Goal: Book appointment/travel/reservation

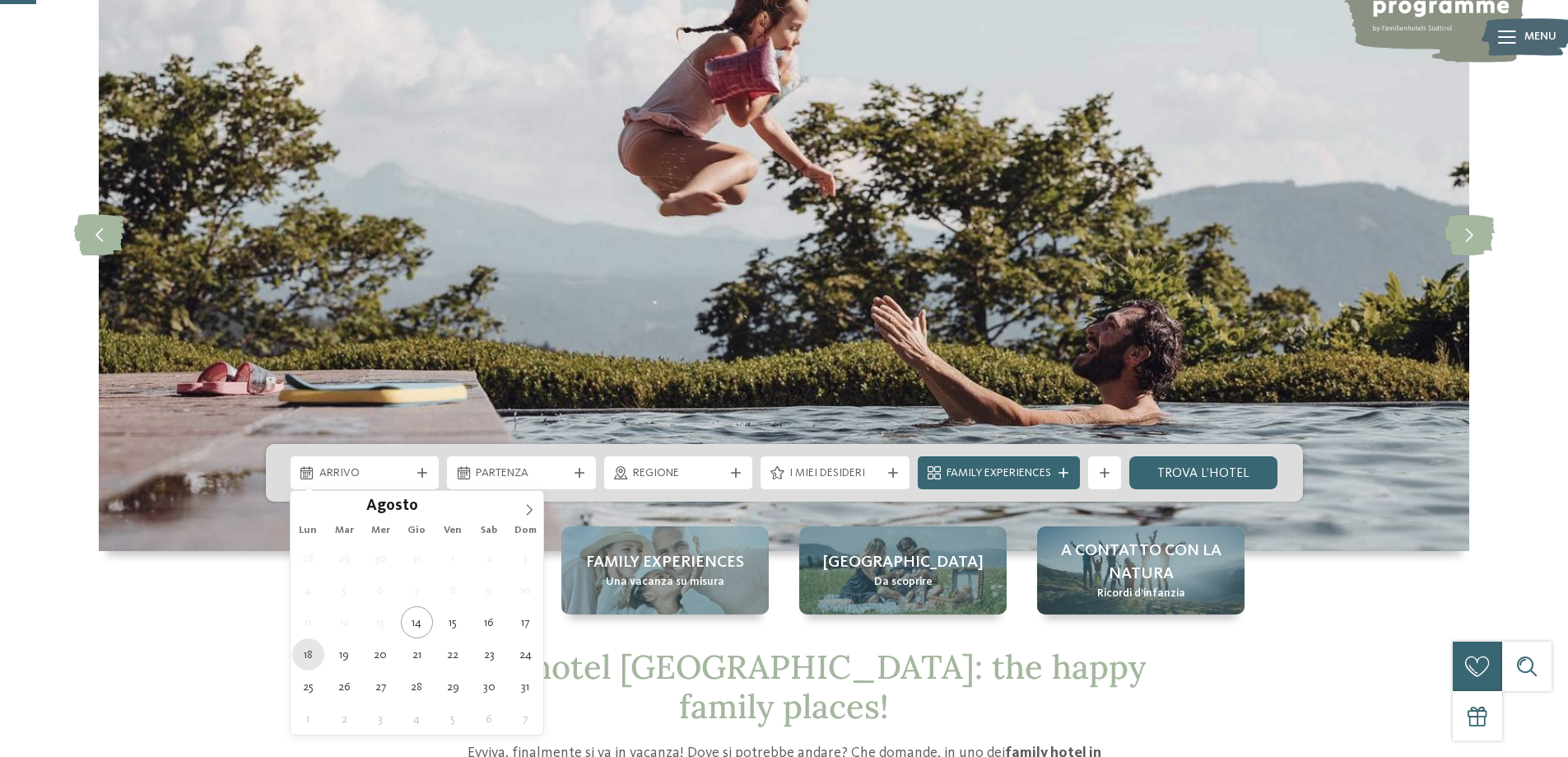
type div "[DATE]"
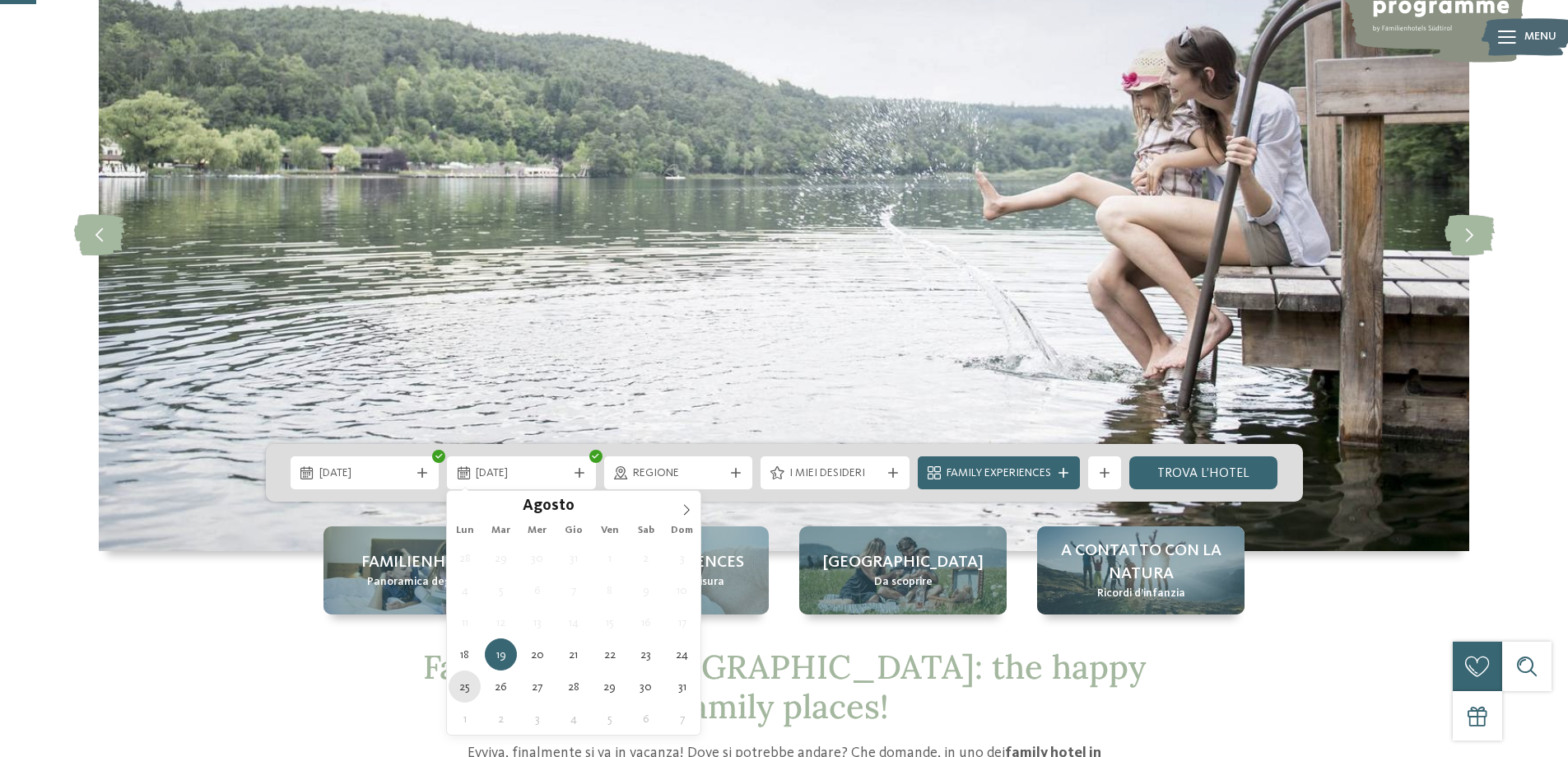
type div "[DATE]"
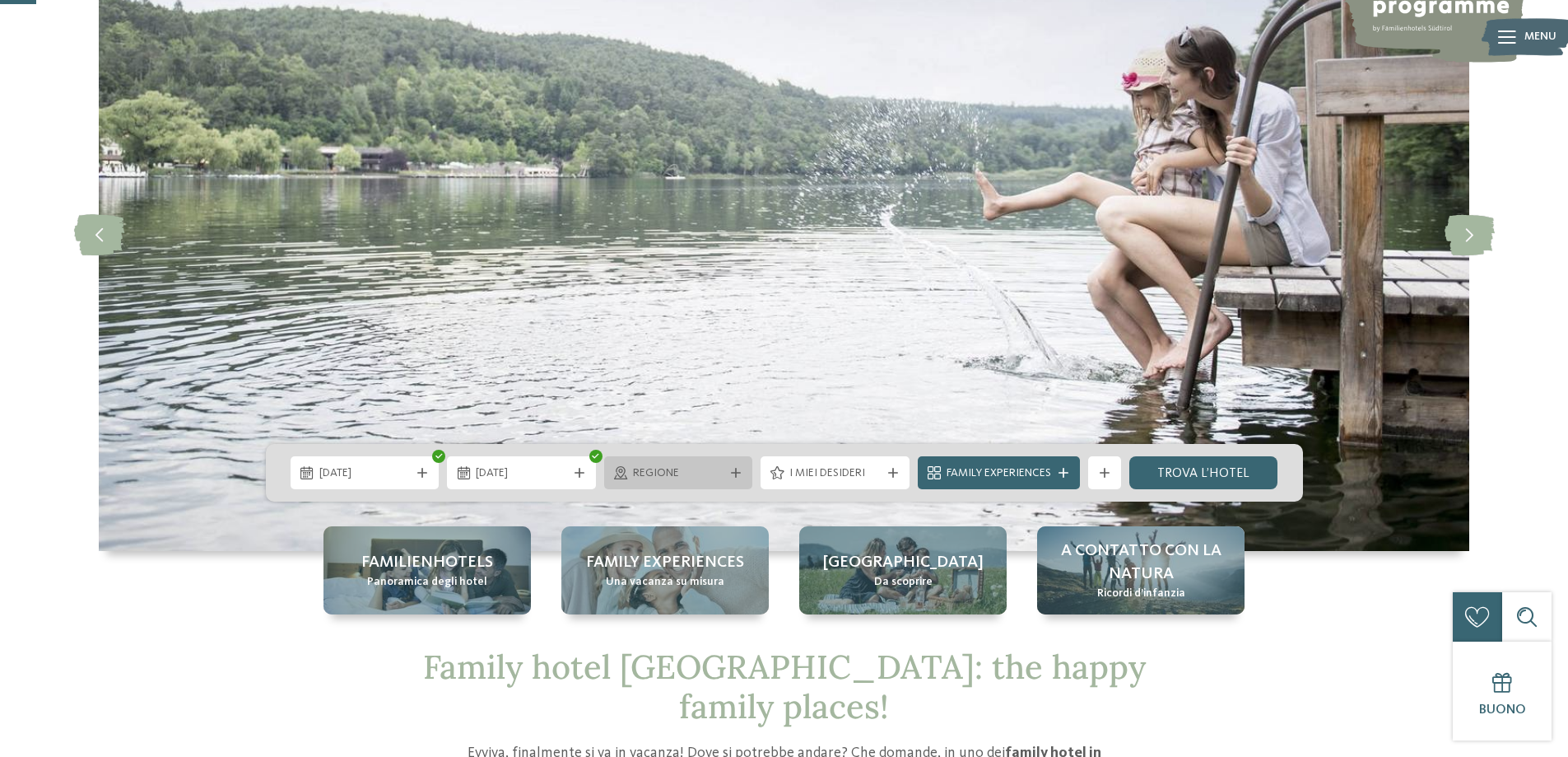
click at [732, 473] on icon at bounding box center [735, 473] width 10 height 10
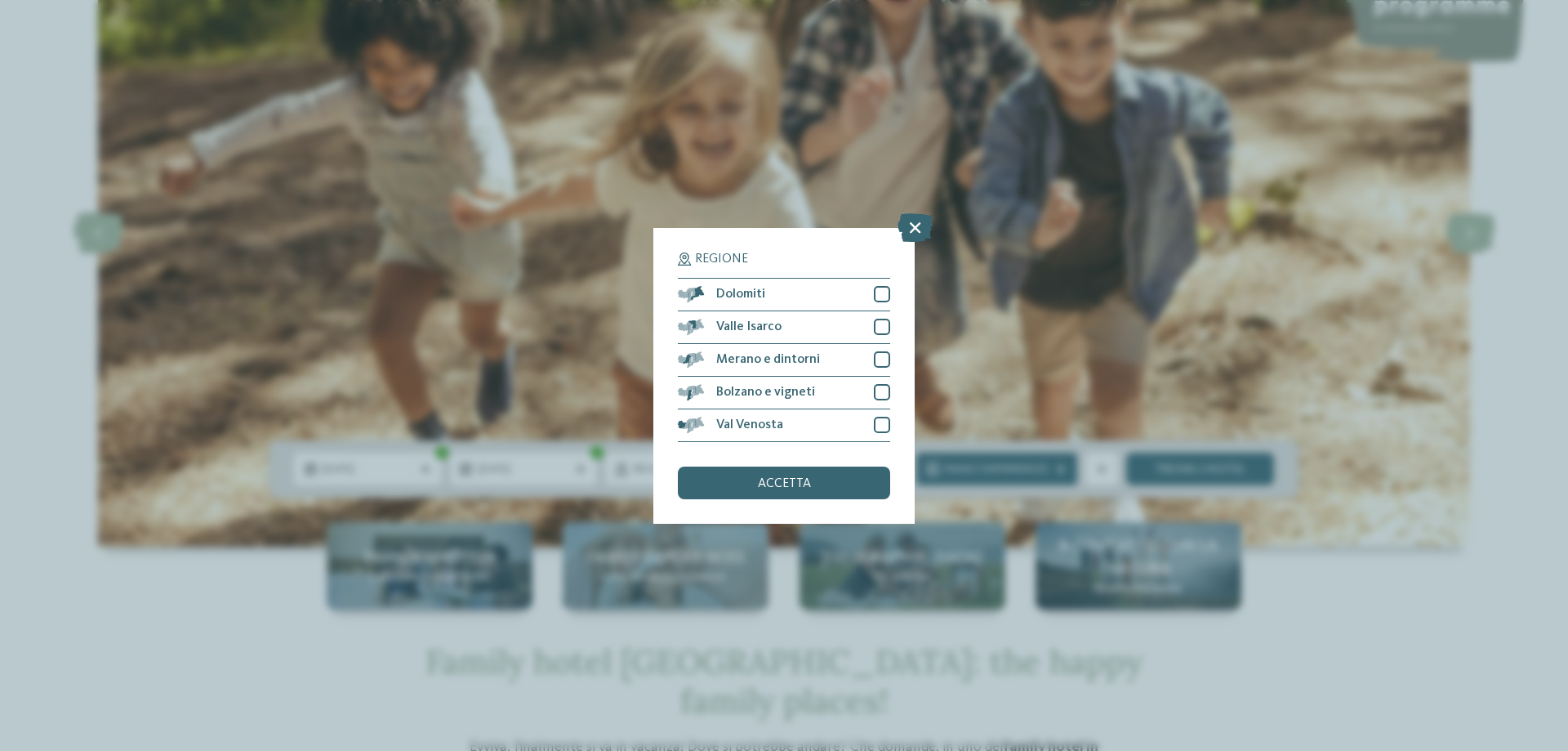
drag, startPoint x: 911, startPoint y: 225, endPoint x: 855, endPoint y: 265, distance: 68.8
click at [912, 224] on icon at bounding box center [915, 227] width 35 height 29
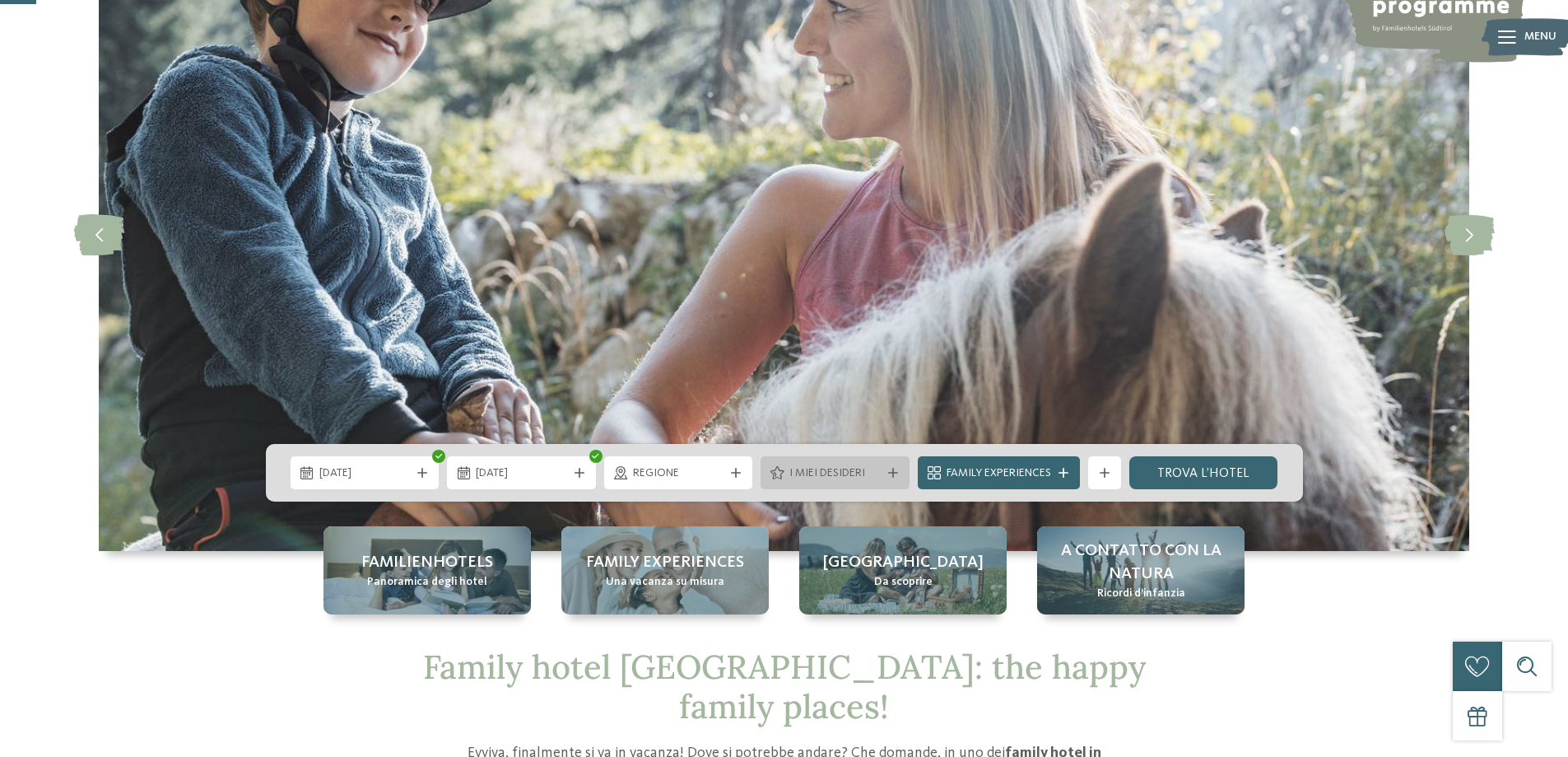
click at [892, 469] on icon at bounding box center [893, 473] width 10 height 10
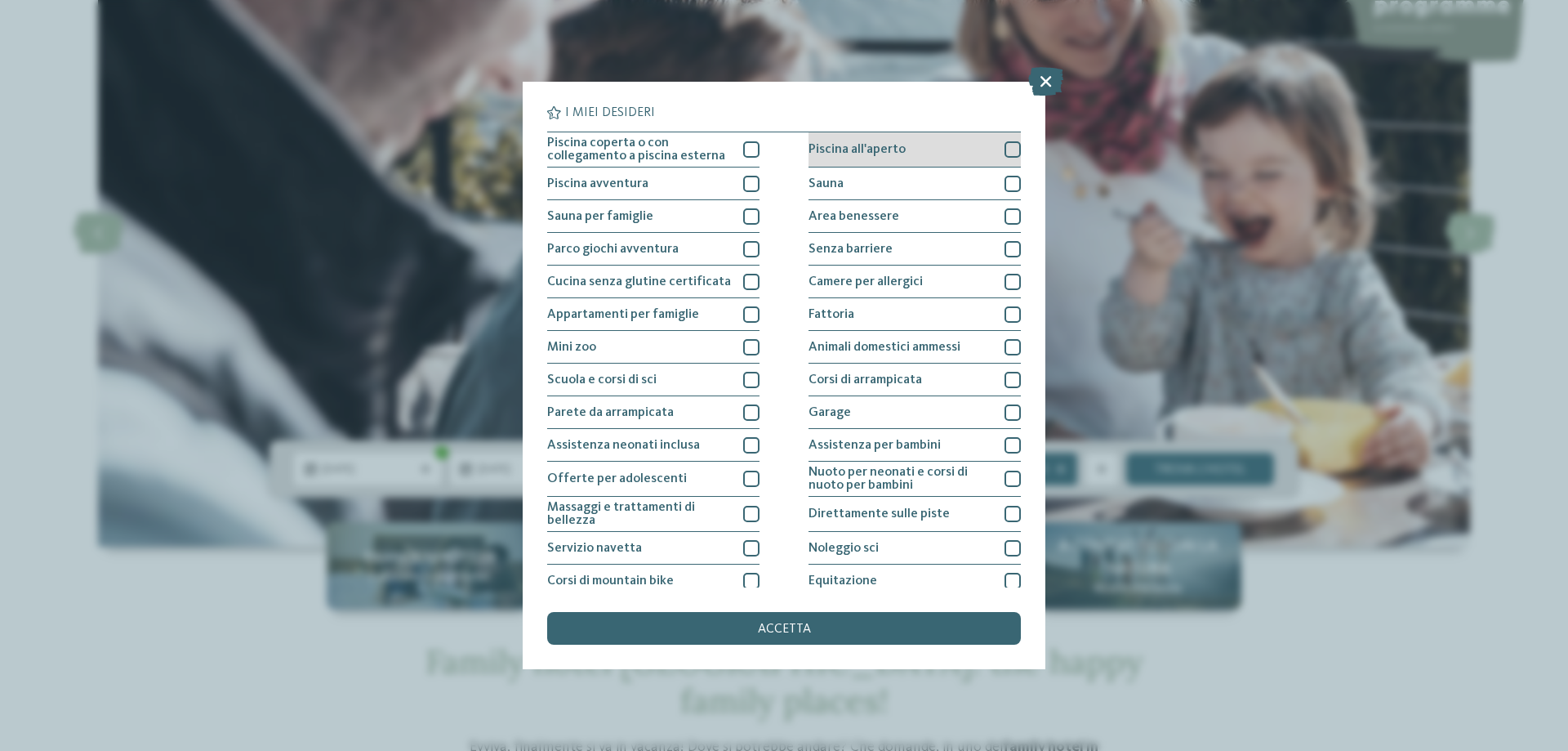
click at [965, 152] on div "Piscina all'aperto" at bounding box center [915, 150] width 213 height 35
click at [817, 635] on div "accetta" at bounding box center [784, 628] width 474 height 32
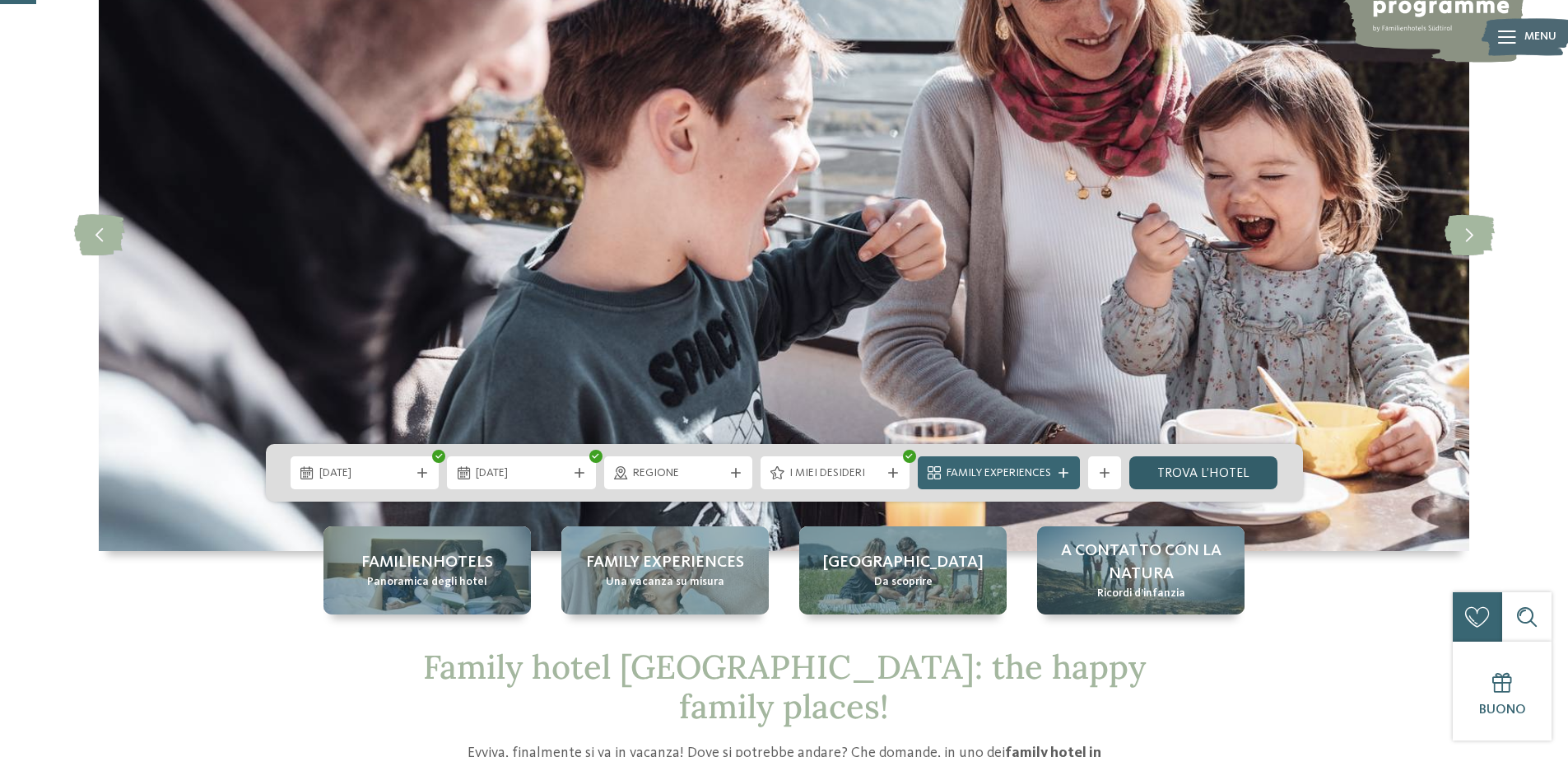
click at [1230, 468] on link "trova l’hotel" at bounding box center [1203, 472] width 149 height 33
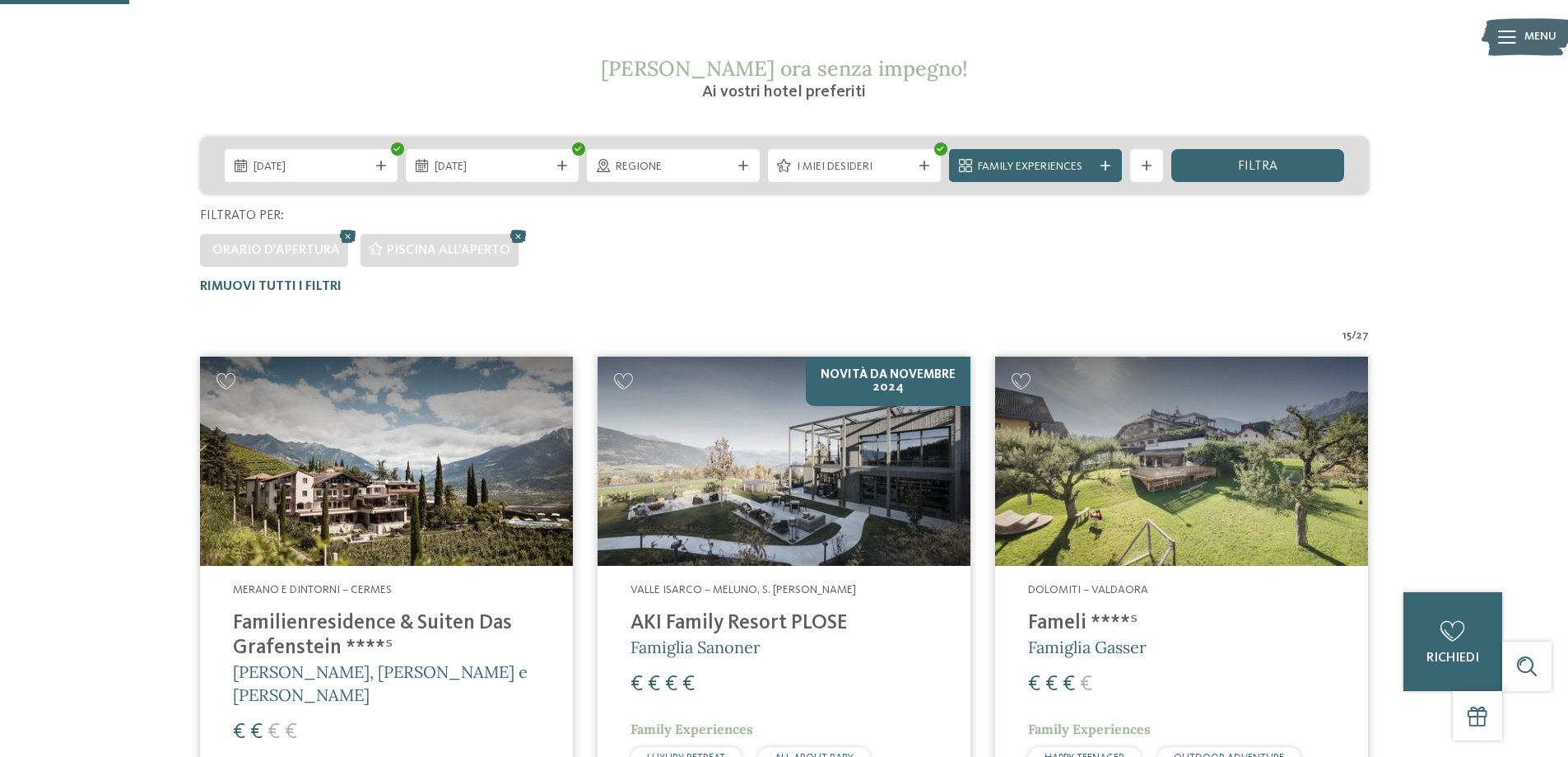
scroll to position [294, 0]
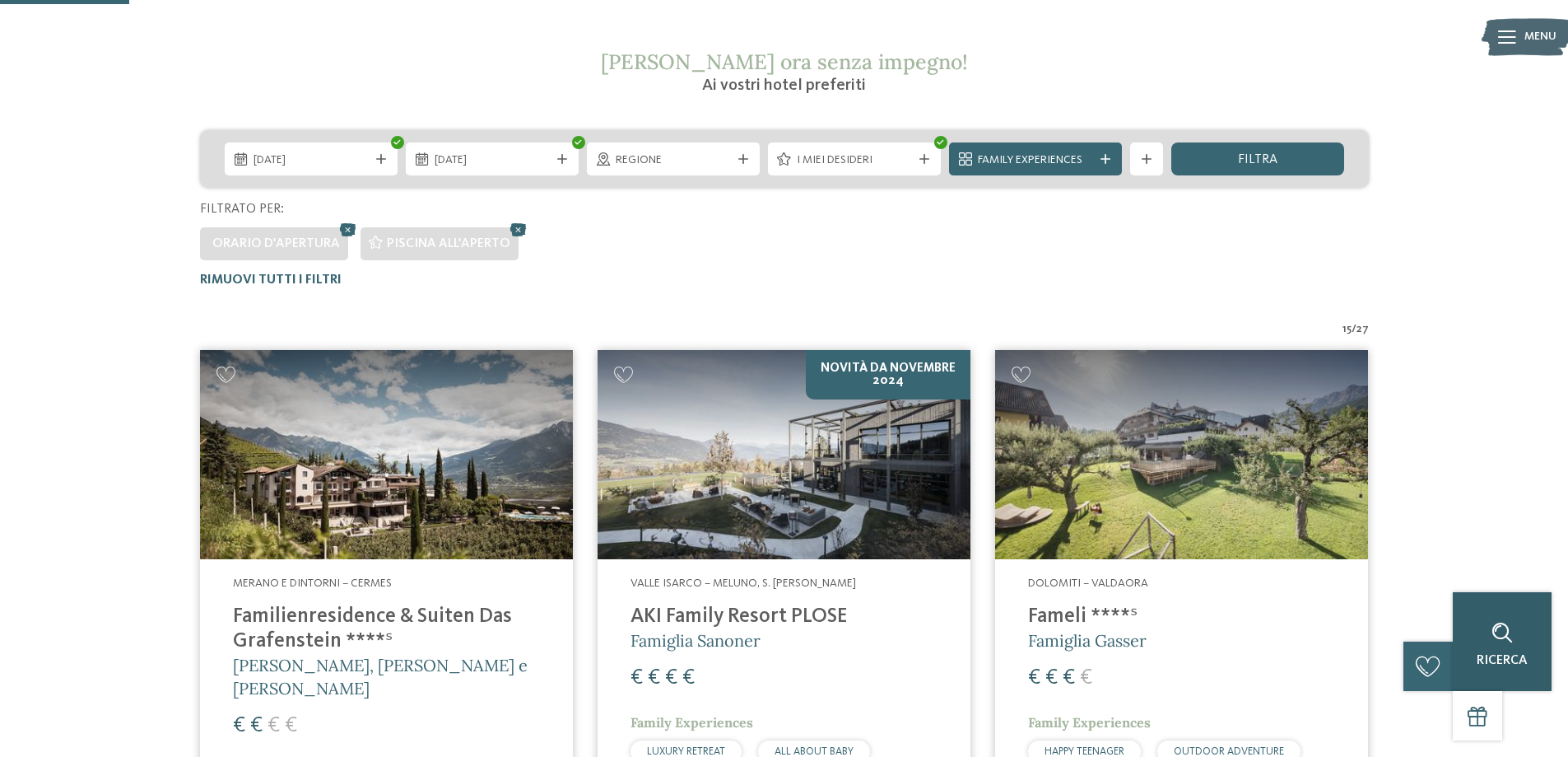
click at [1521, 620] on div "Ricerca" at bounding box center [1502, 641] width 98 height 98
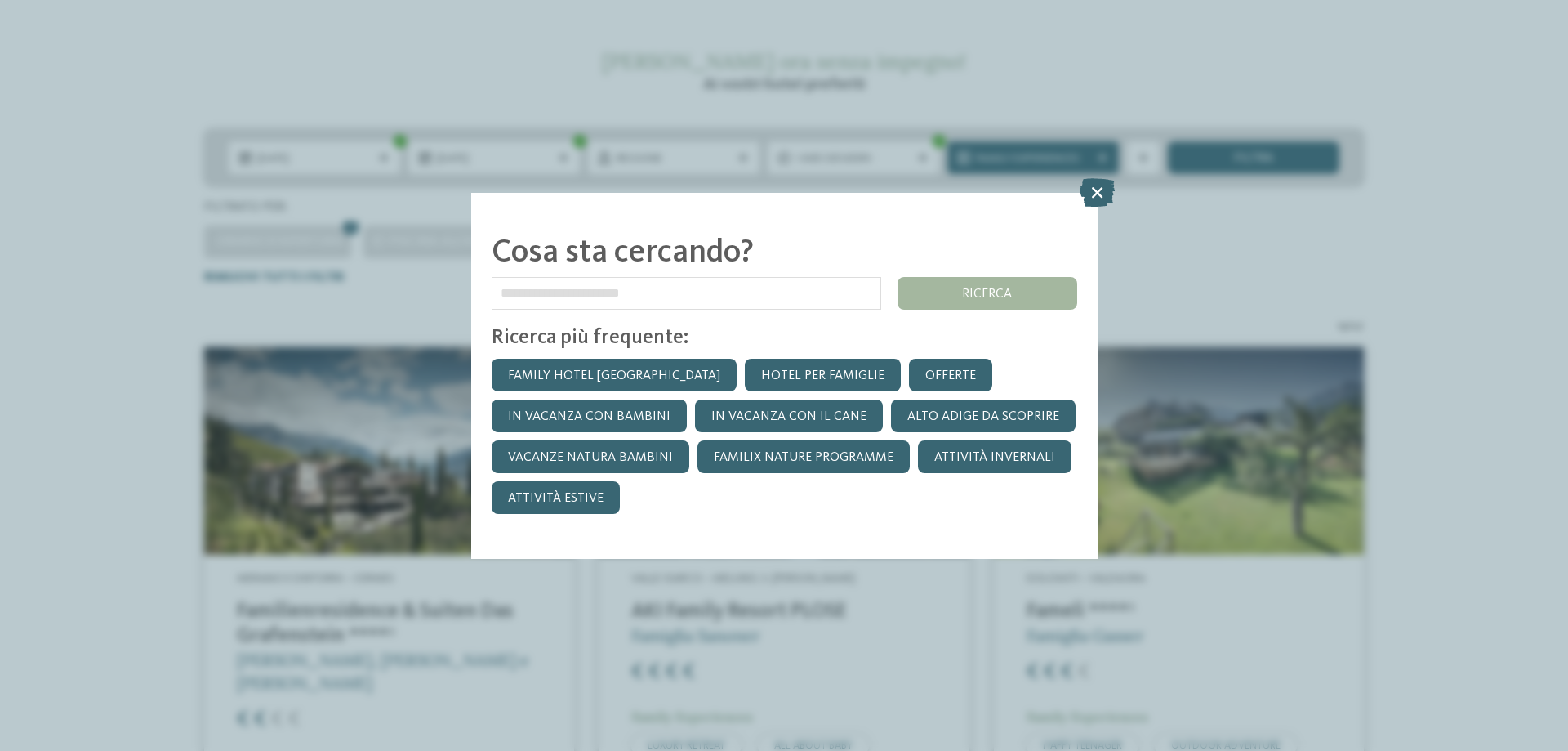
click at [1101, 190] on icon at bounding box center [1097, 191] width 35 height 29
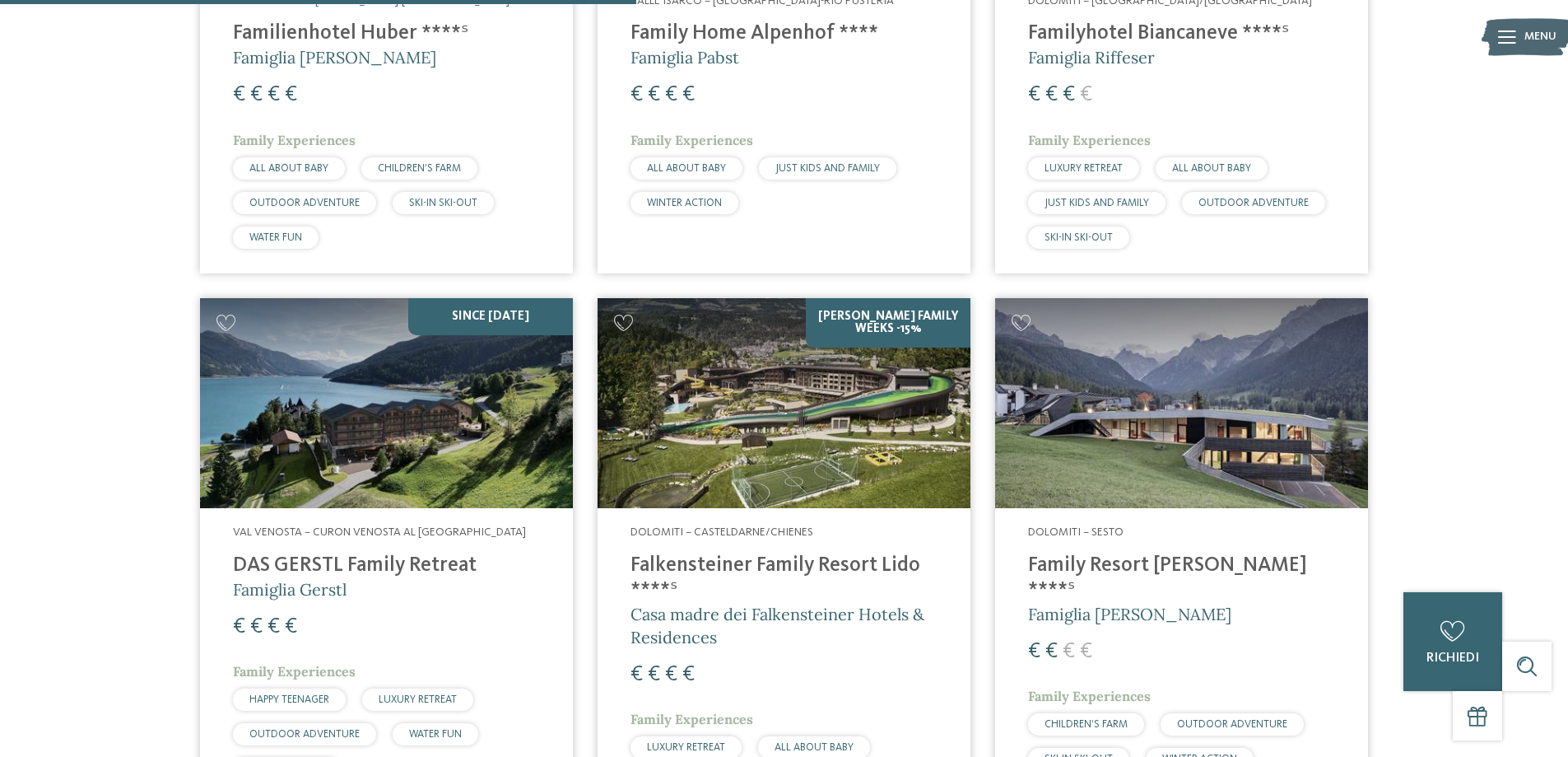
scroll to position [1446, 0]
